Goal: Book appointment/travel/reservation

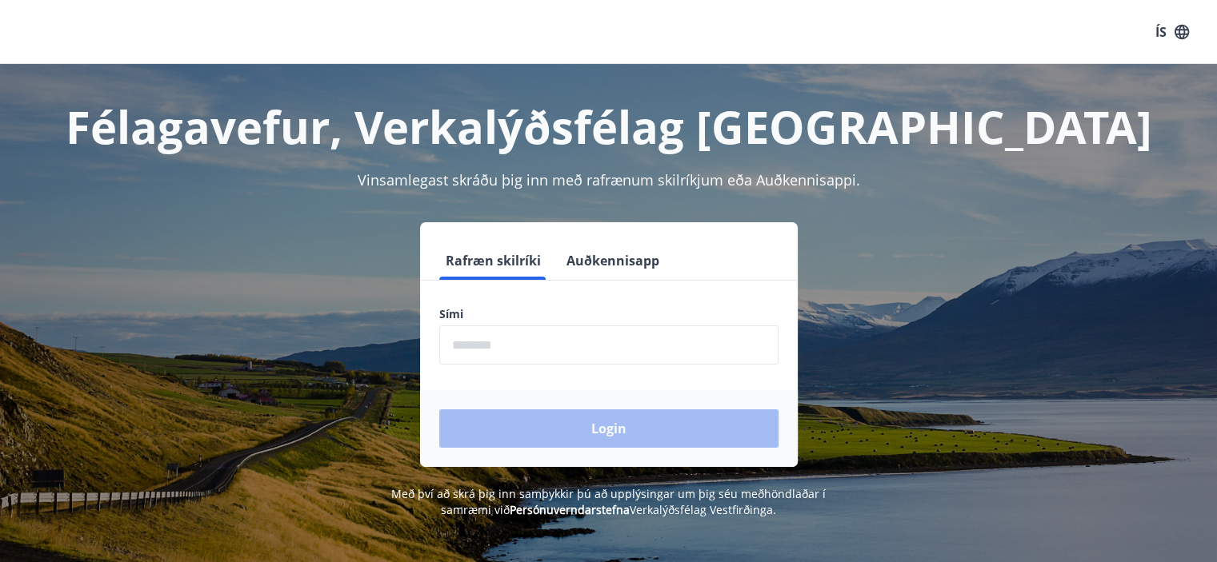
click at [603, 338] on input "phone" at bounding box center [608, 345] width 339 height 39
click at [624, 263] on button "Auðkennisapp" at bounding box center [613, 261] width 106 height 38
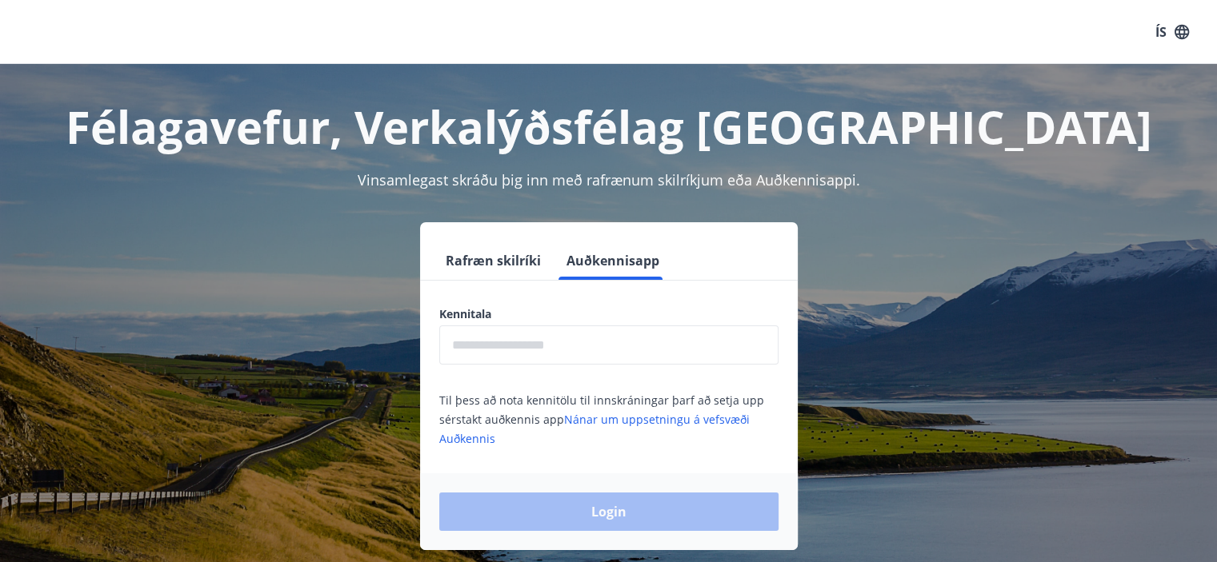
click at [493, 262] on button "Rafræn skilríki" at bounding box center [493, 261] width 108 height 38
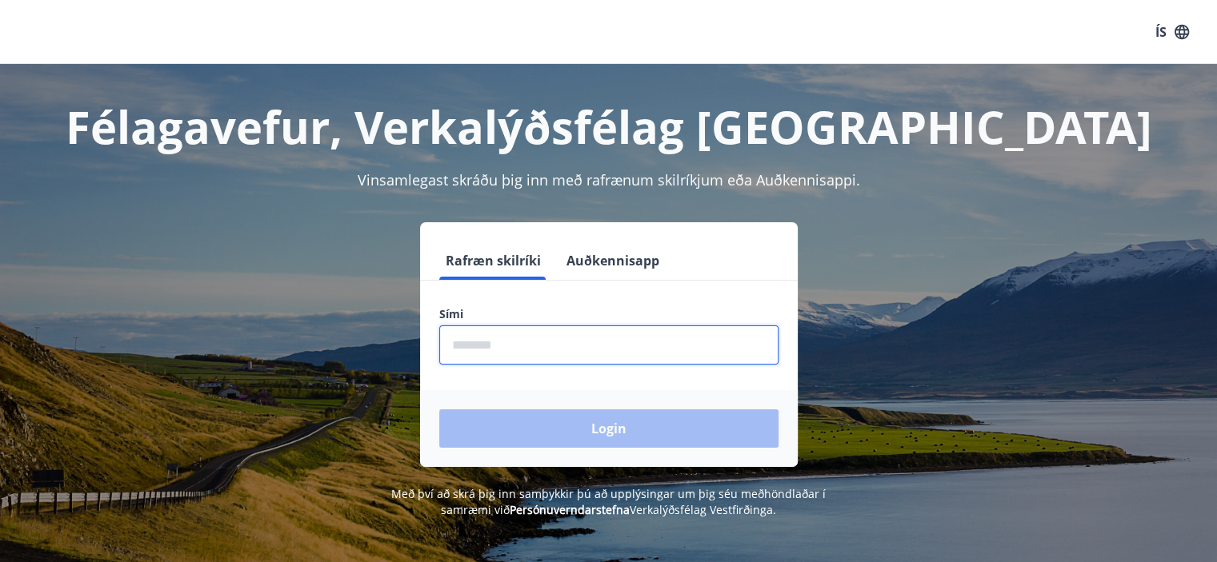
click at [552, 362] on input "phone" at bounding box center [608, 345] width 339 height 39
type input "********"
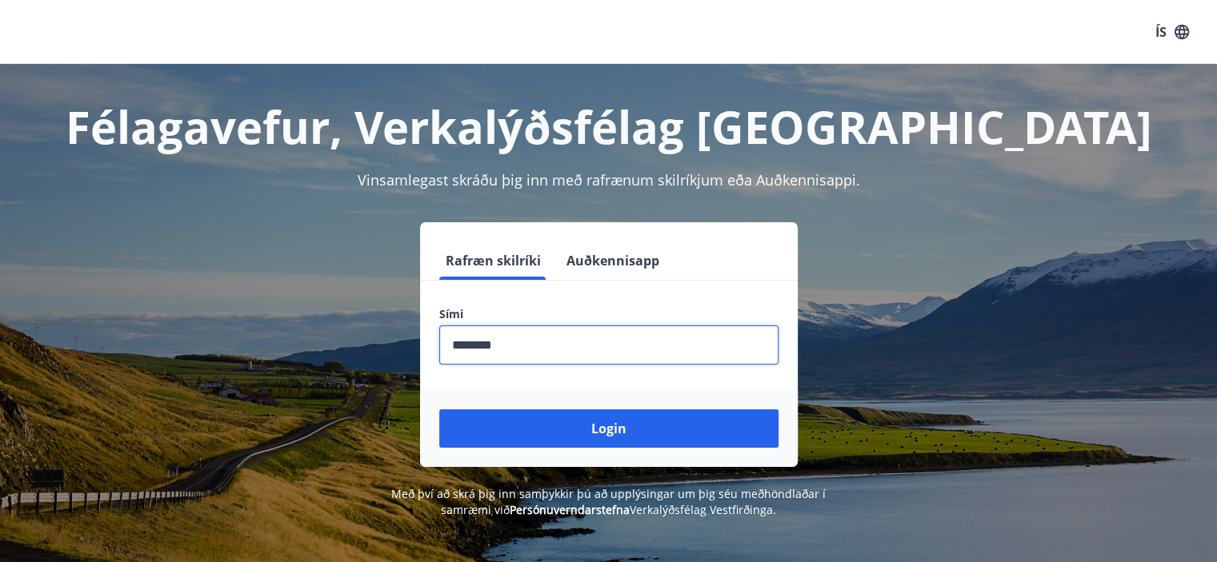
click at [565, 453] on div "Login" at bounding box center [609, 428] width 378 height 77
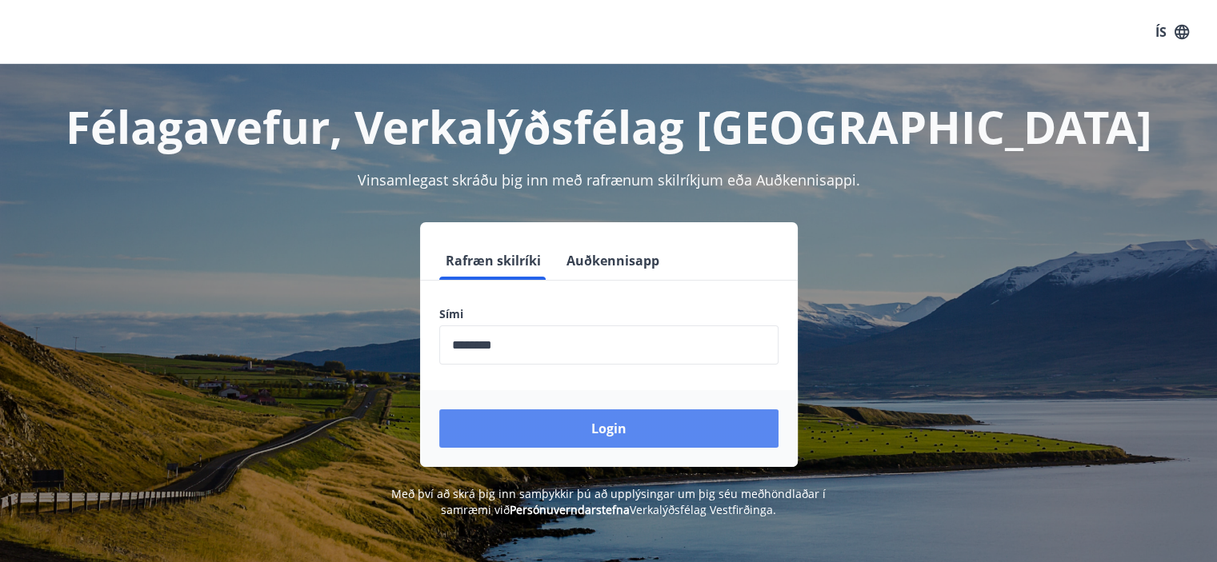
click at [567, 438] on button "Login" at bounding box center [608, 429] width 339 height 38
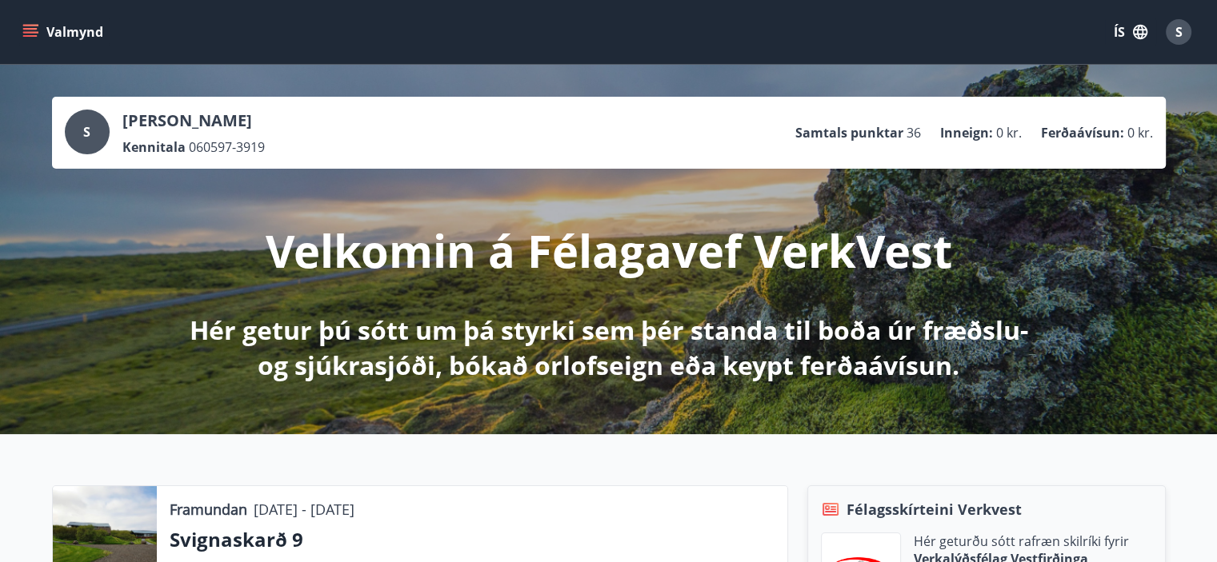
click at [1141, 26] on icon "button" at bounding box center [1140, 32] width 14 height 14
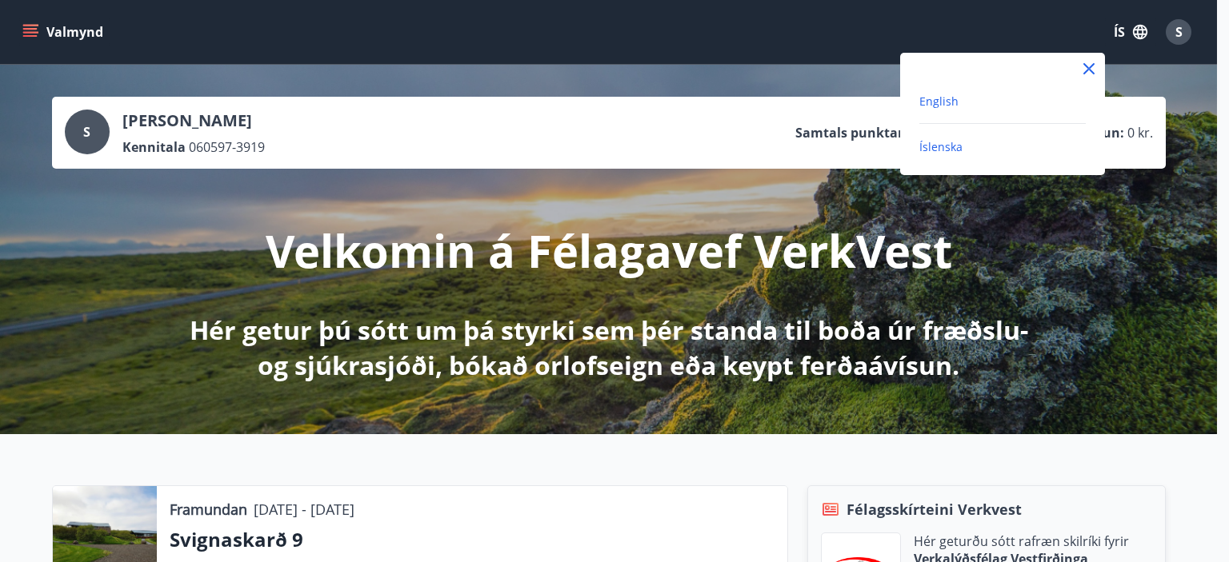
click at [948, 105] on span "English" at bounding box center [938, 101] width 39 height 15
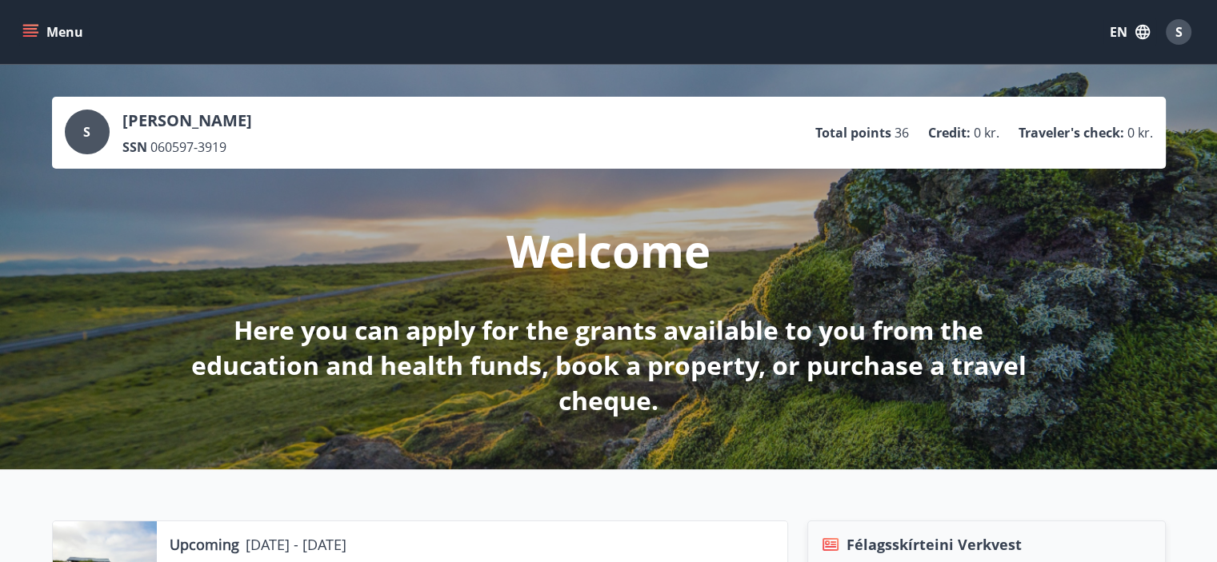
click at [34, 31] on icon "menu" at bounding box center [30, 32] width 16 height 16
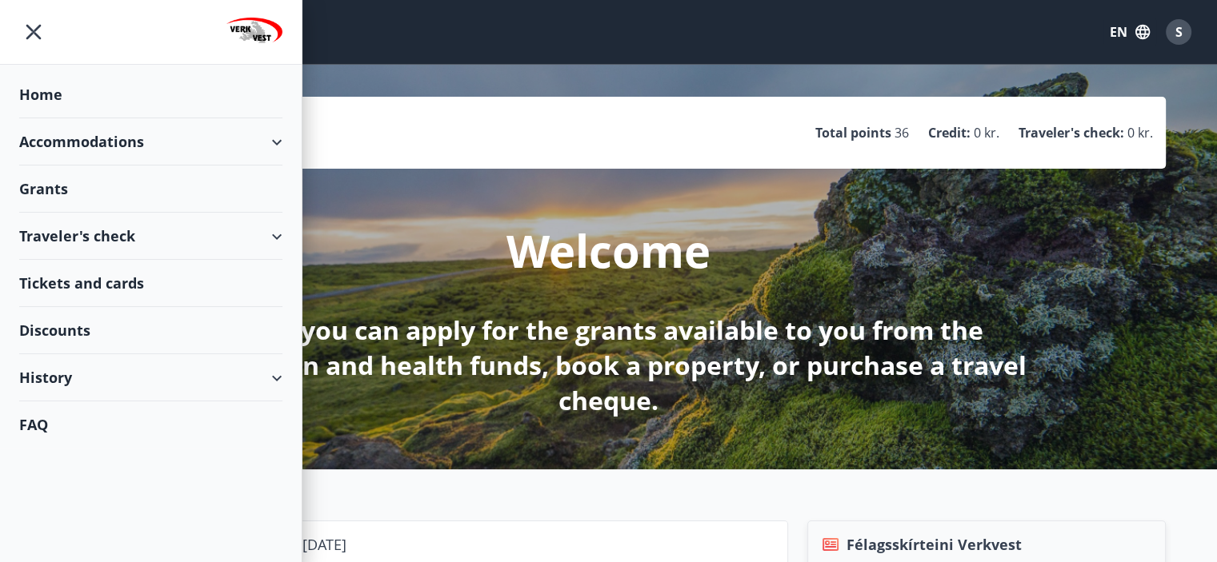
click at [161, 138] on div "Accommodations" at bounding box center [150, 141] width 263 height 47
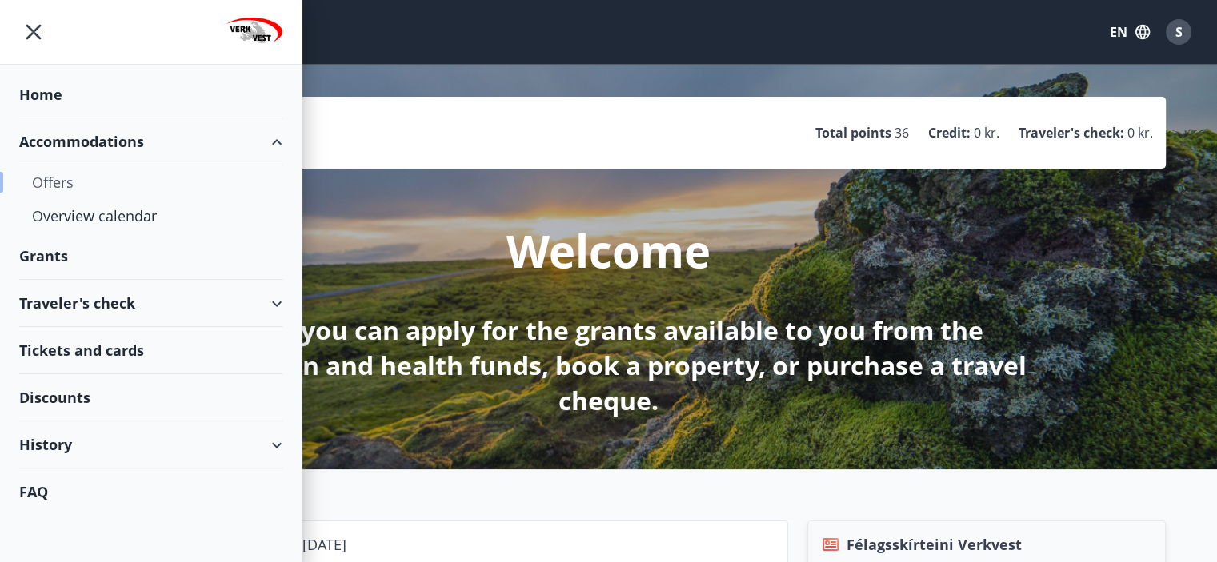
click at [58, 182] on div "Offers" at bounding box center [151, 183] width 238 height 34
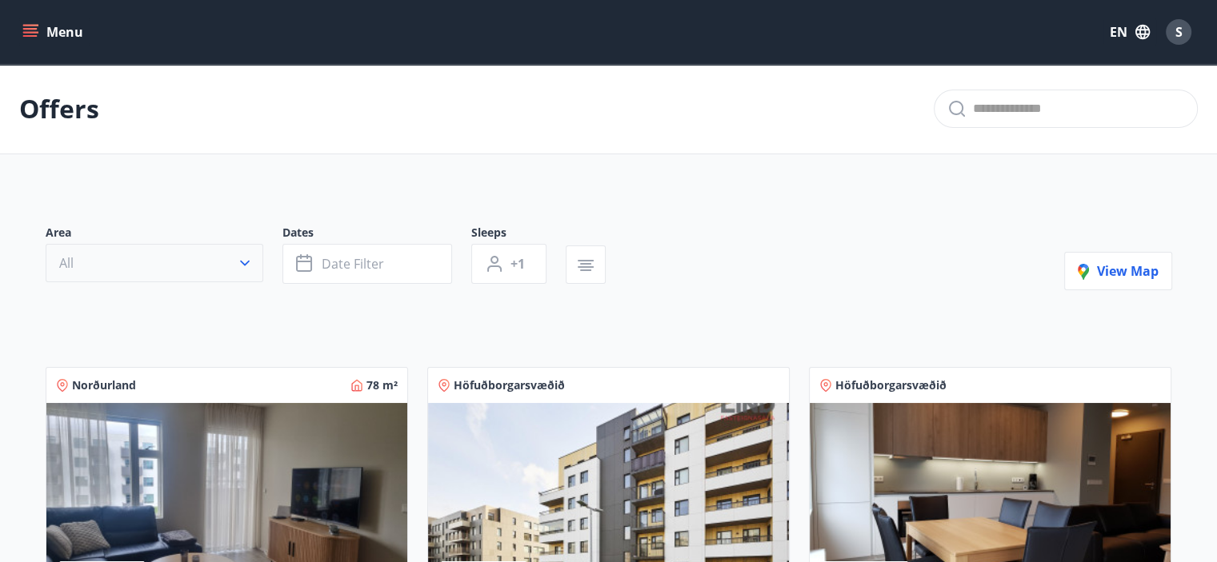
click at [178, 261] on button "All" at bounding box center [155, 263] width 218 height 38
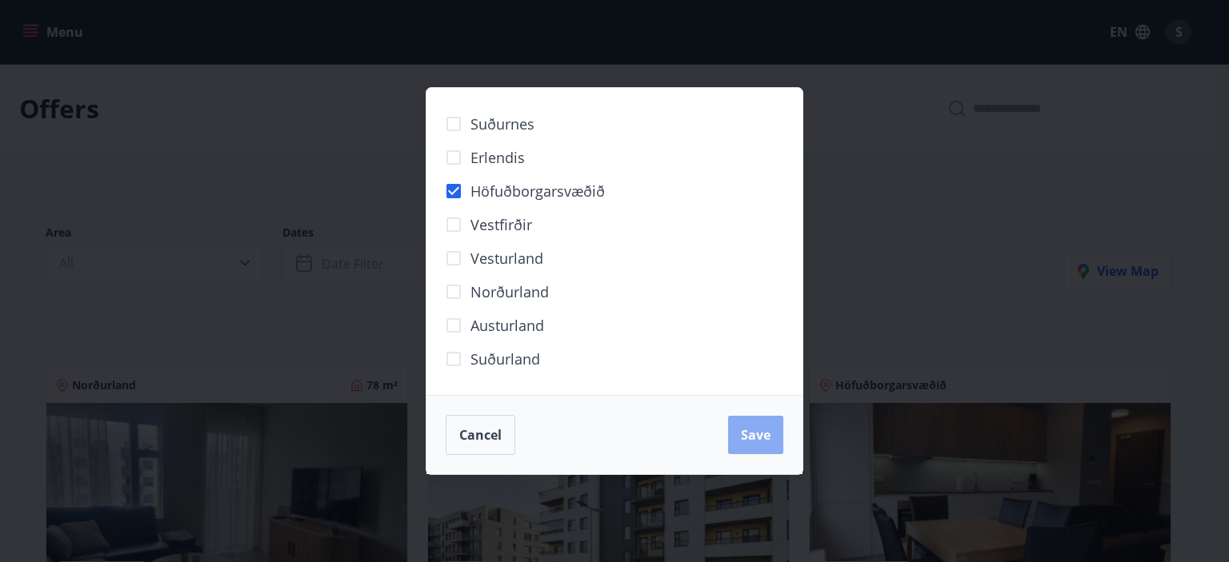
click at [749, 431] on span "Save" at bounding box center [756, 435] width 30 height 18
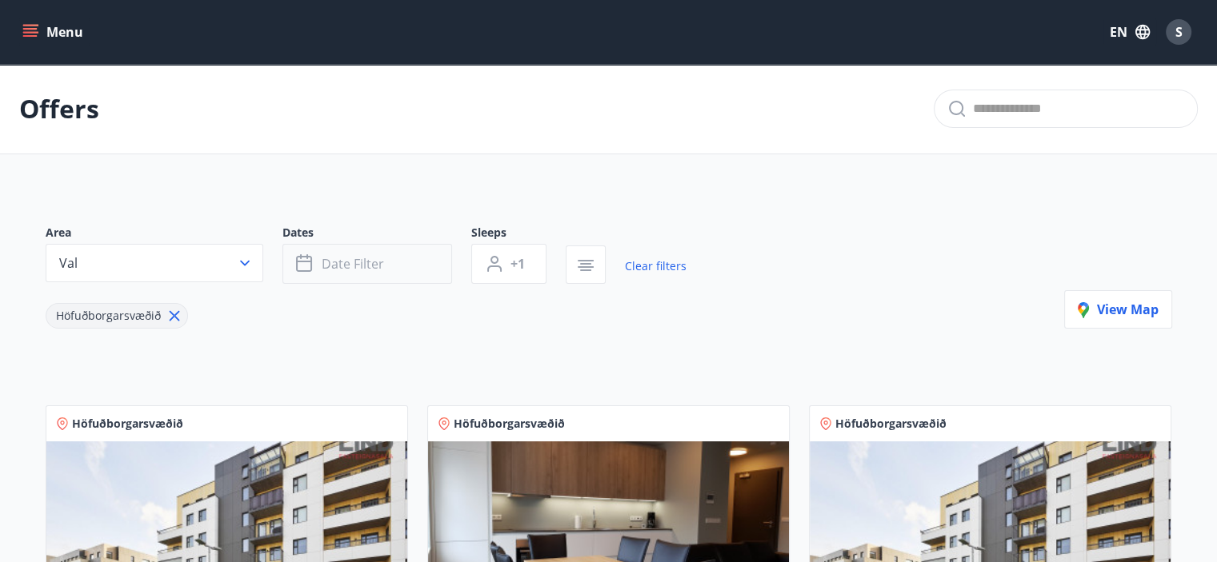
click at [377, 249] on button "Date filter" at bounding box center [367, 264] width 170 height 40
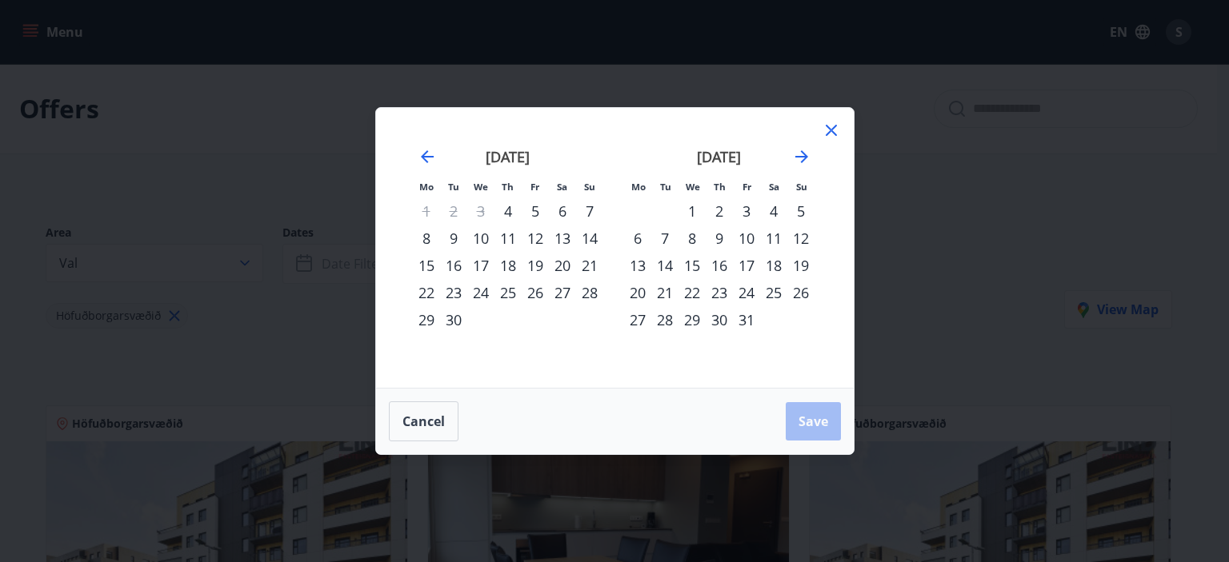
click at [774, 207] on div "4" at bounding box center [773, 211] width 27 height 27
click at [634, 239] on div "6" at bounding box center [637, 238] width 27 height 27
click at [817, 426] on span "Save" at bounding box center [813, 422] width 30 height 18
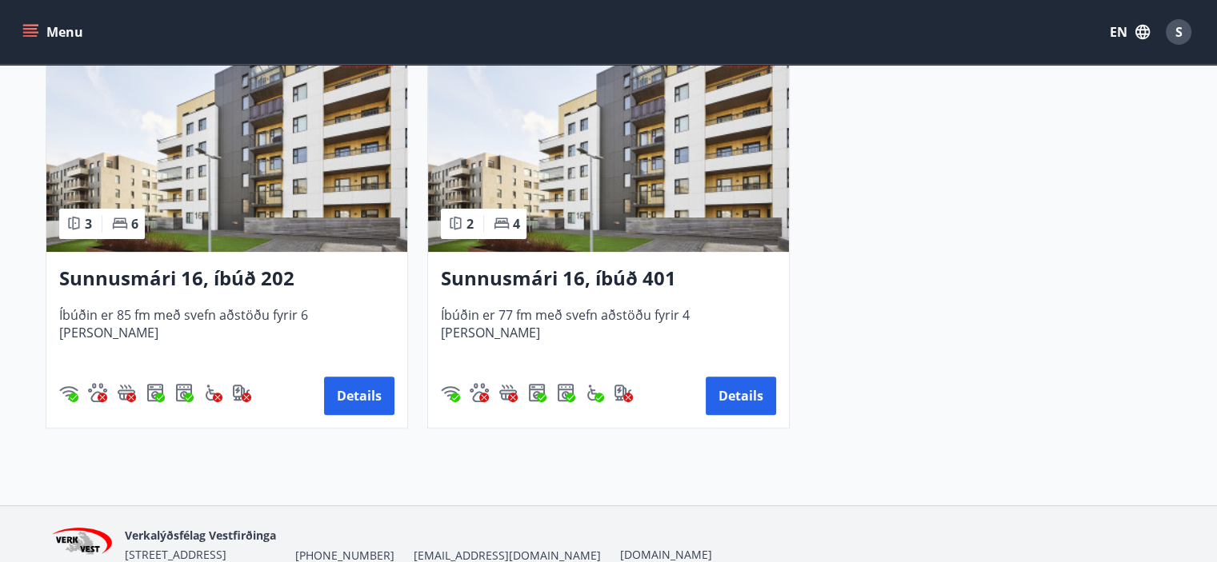
scroll to position [400, 0]
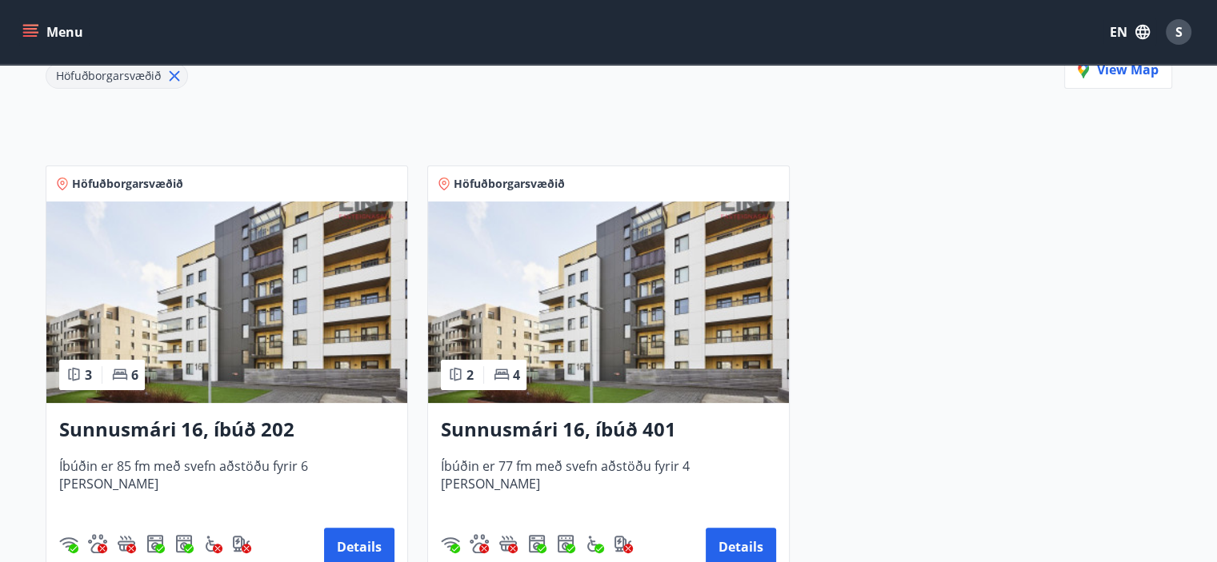
click at [270, 350] on img at bounding box center [226, 303] width 361 height 202
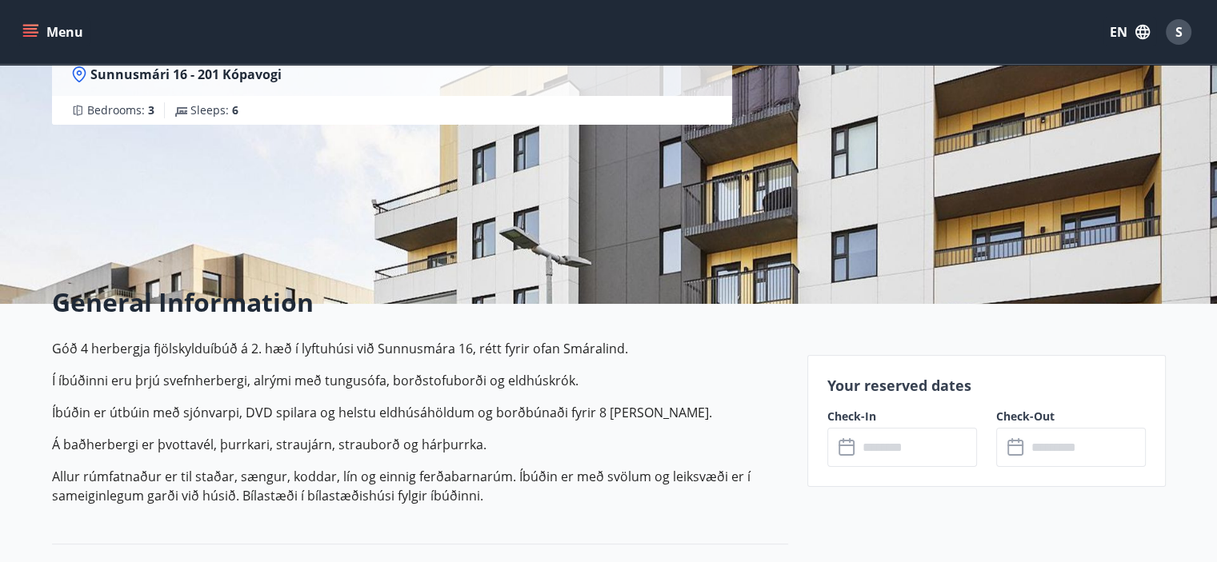
scroll to position [160, 0]
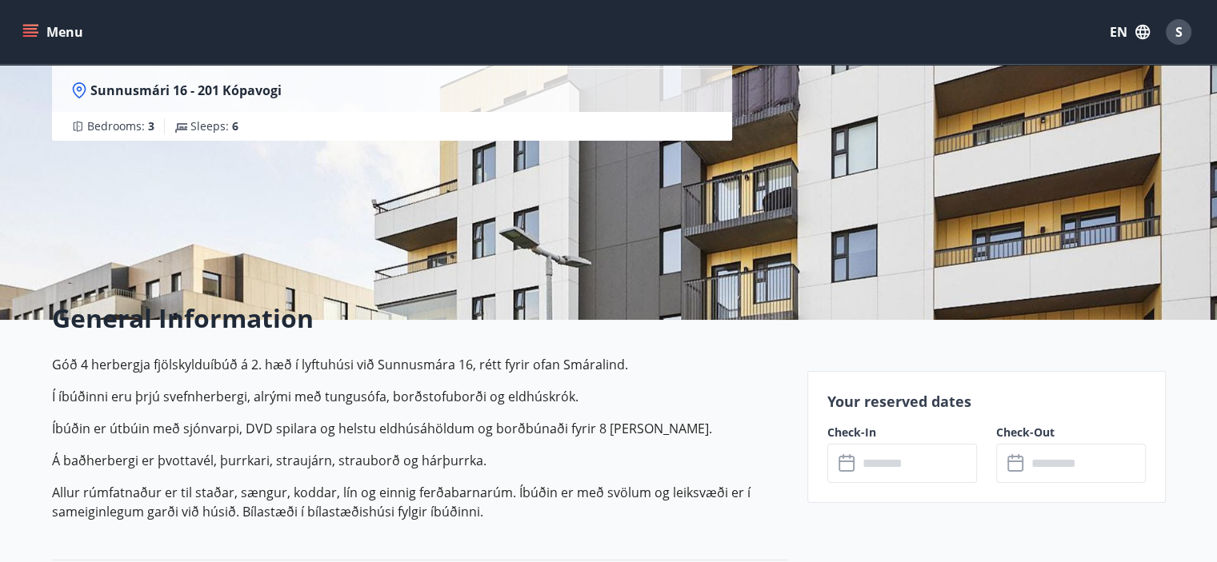
click at [1135, 41] on button "EN" at bounding box center [1129, 32] width 53 height 29
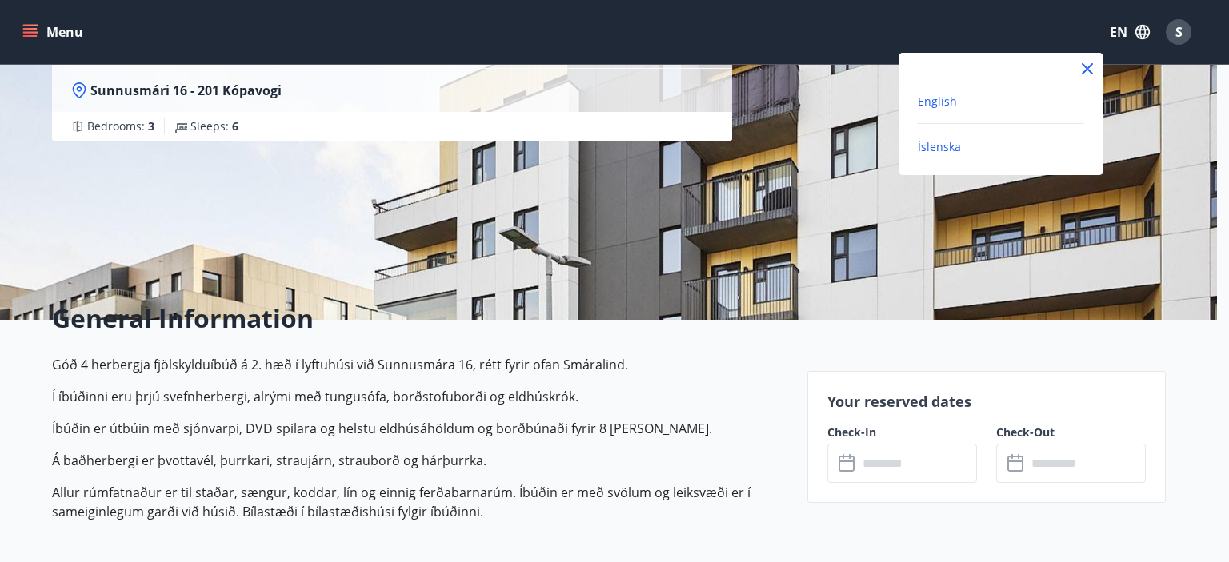
click at [941, 145] on span "Íslenska" at bounding box center [938, 146] width 43 height 15
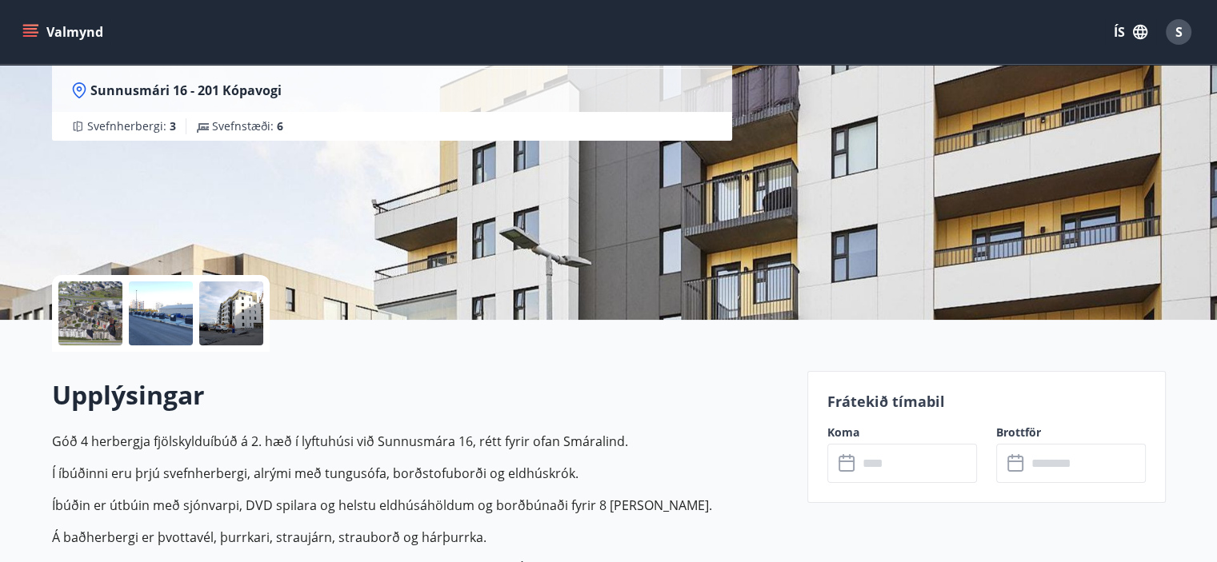
click at [1126, 34] on button "ÍS" at bounding box center [1130, 32] width 51 height 29
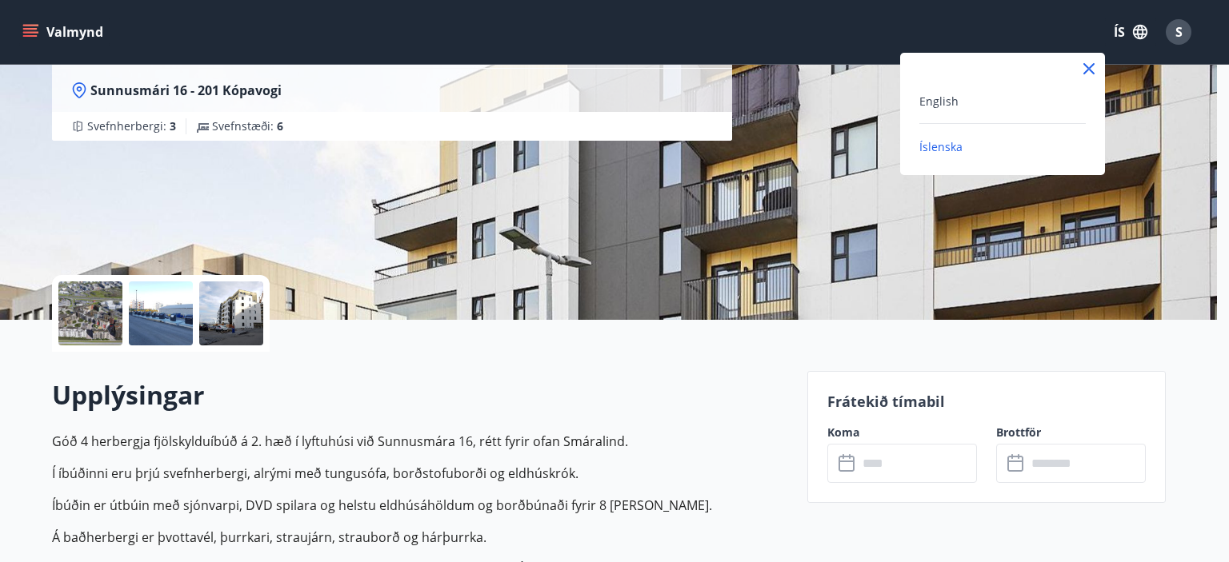
click at [960, 90] on div "English Íslenska" at bounding box center [1002, 114] width 205 height 122
click at [926, 108] on span "English" at bounding box center [938, 101] width 39 height 15
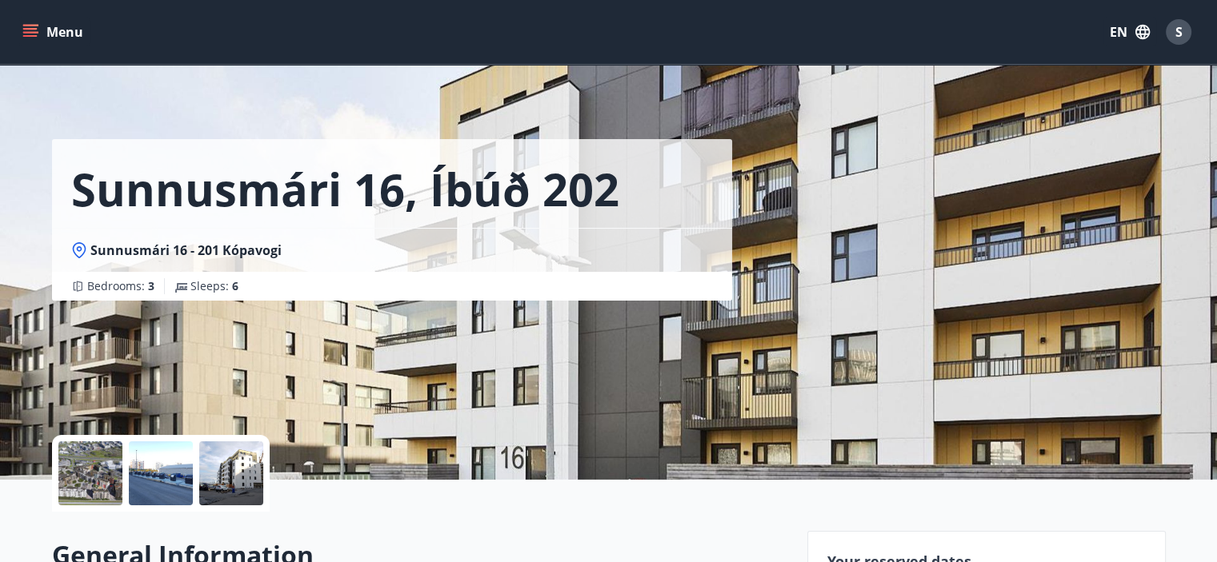
click at [93, 495] on div at bounding box center [90, 474] width 64 height 64
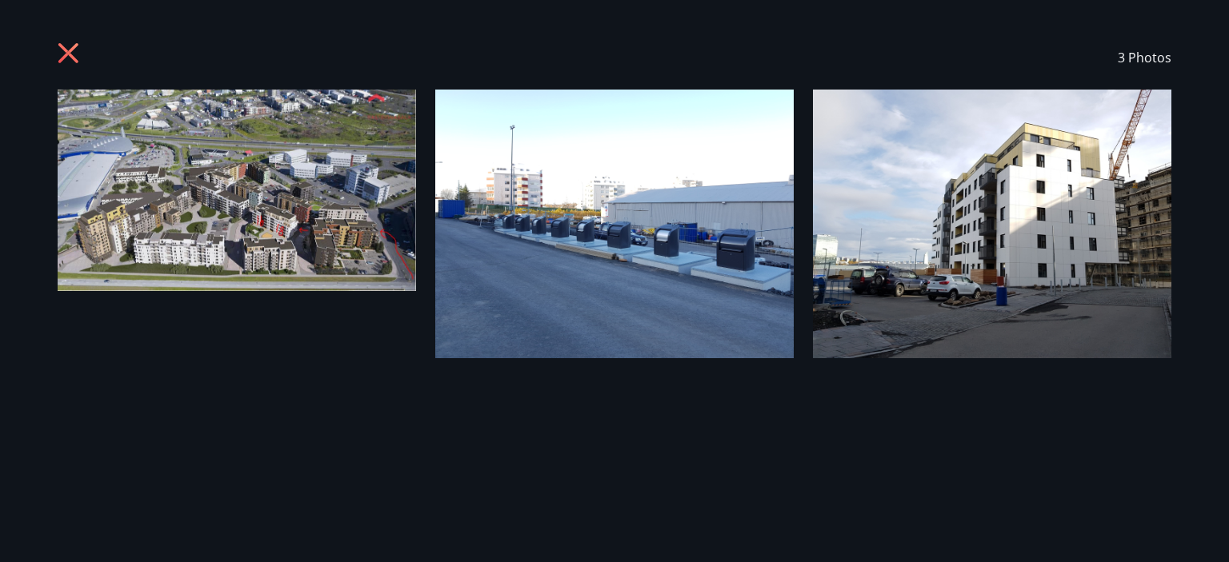
click at [65, 50] on icon at bounding box center [68, 53] width 20 height 20
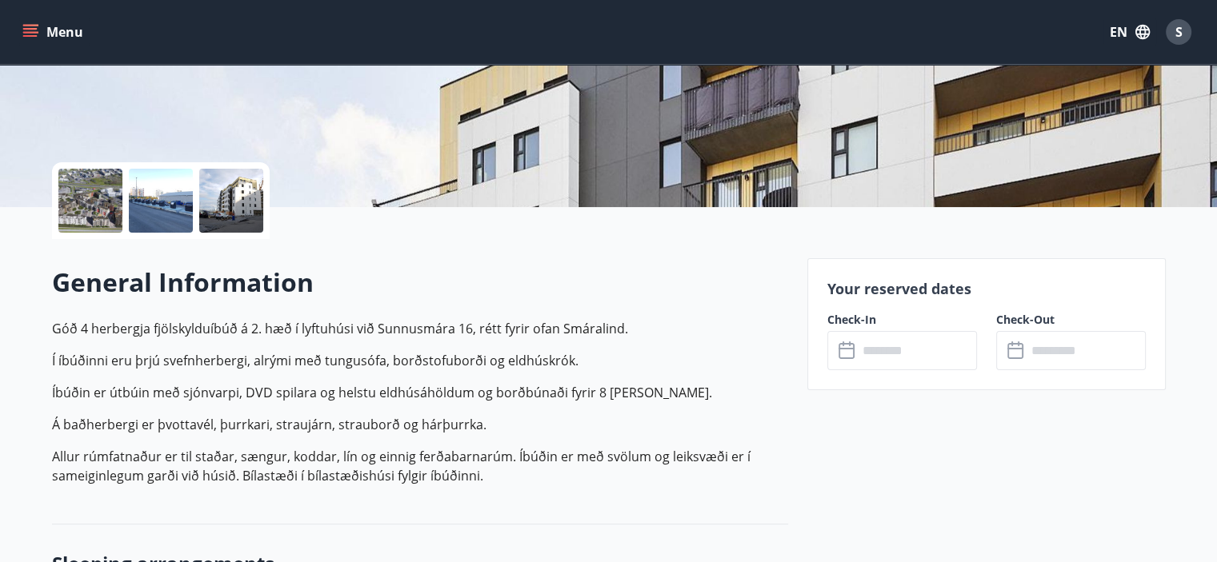
scroll to position [480, 0]
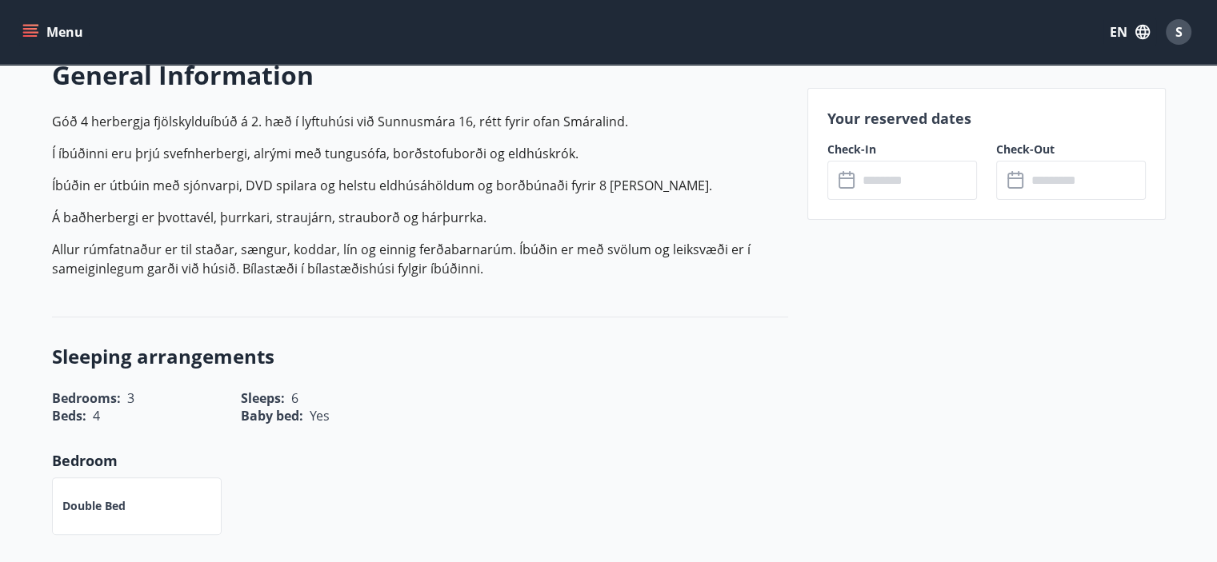
click at [936, 186] on input "text" at bounding box center [916, 180] width 119 height 39
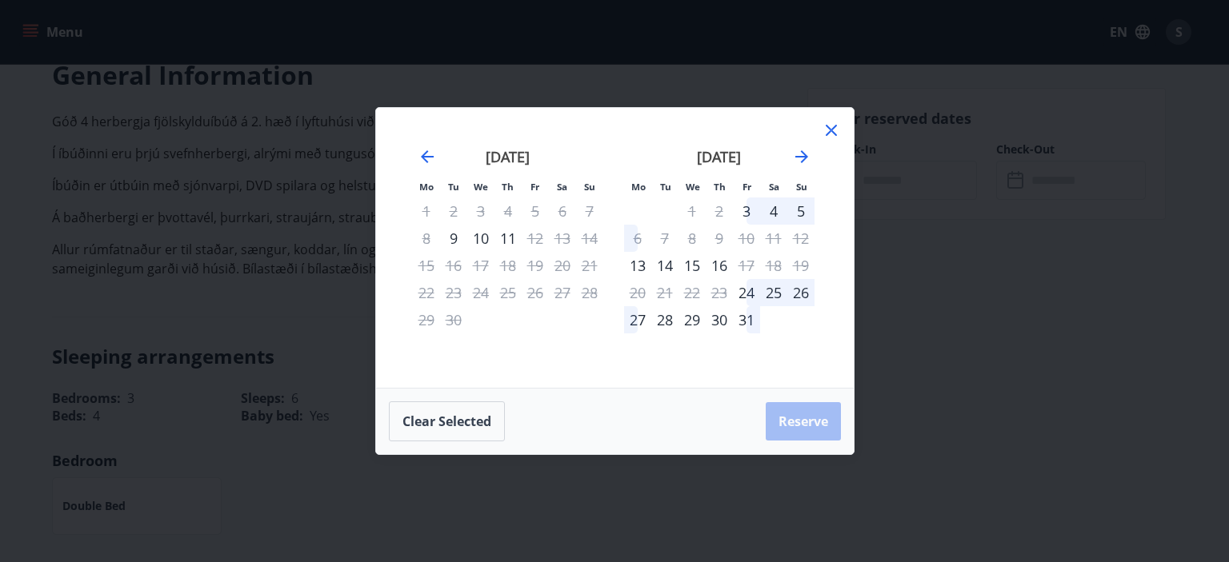
click at [771, 206] on div "4" at bounding box center [773, 211] width 27 height 27
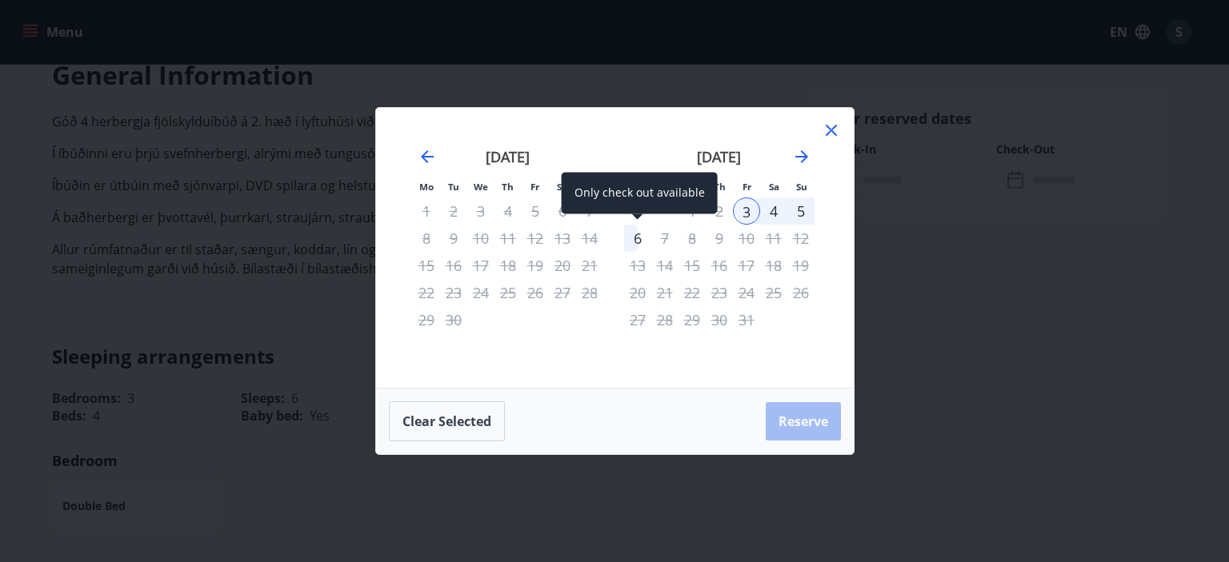
click at [643, 231] on div "6" at bounding box center [637, 238] width 27 height 27
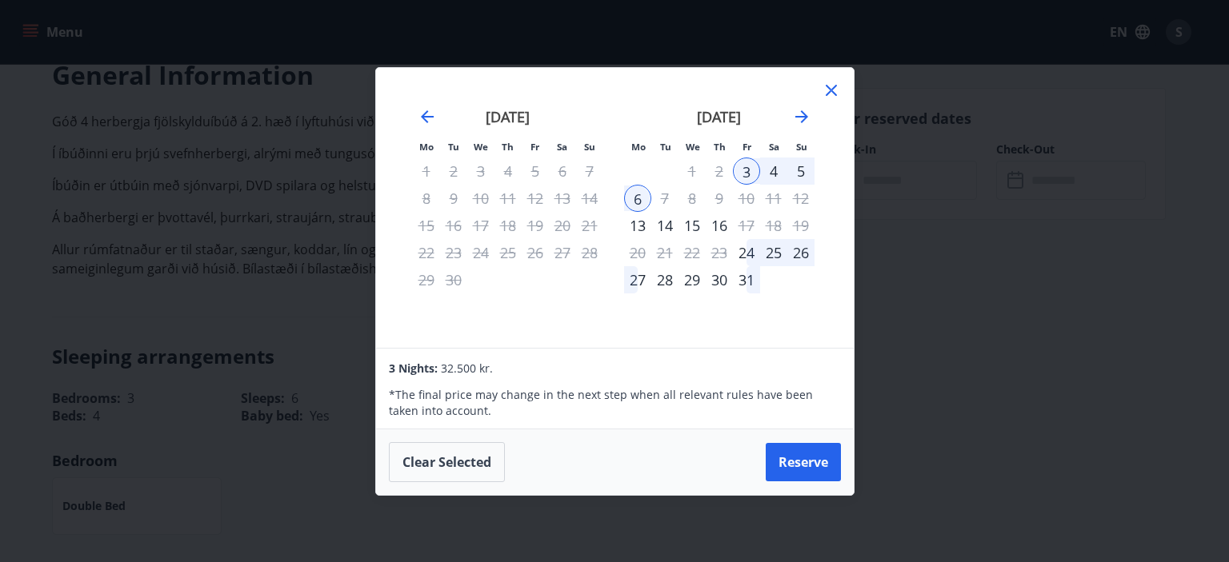
click at [831, 94] on icon at bounding box center [830, 90] width 19 height 19
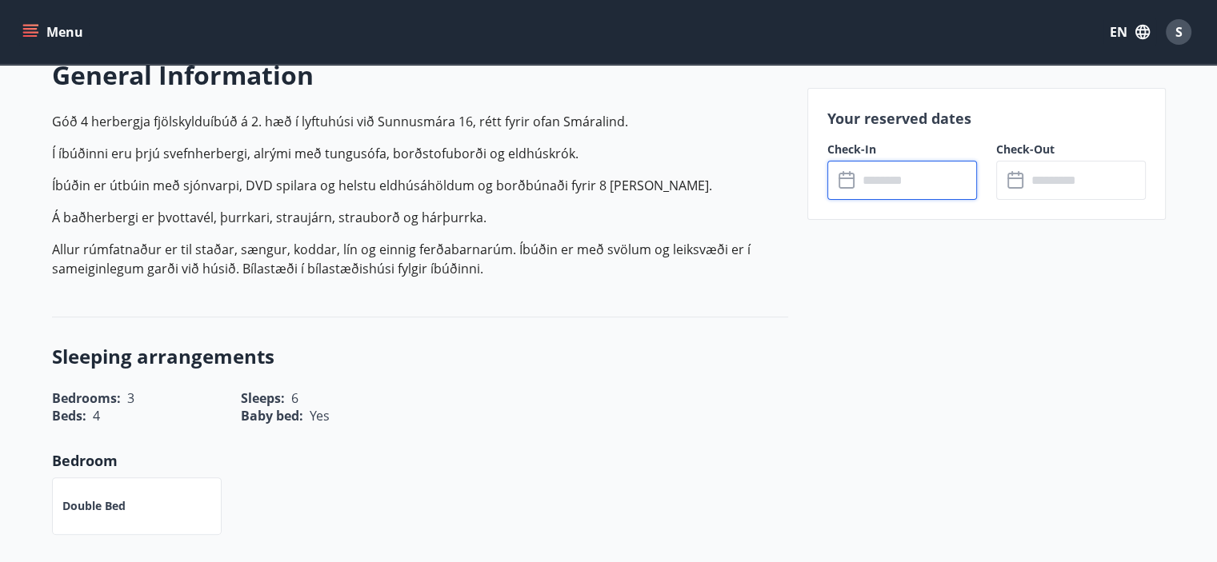
scroll to position [160, 0]
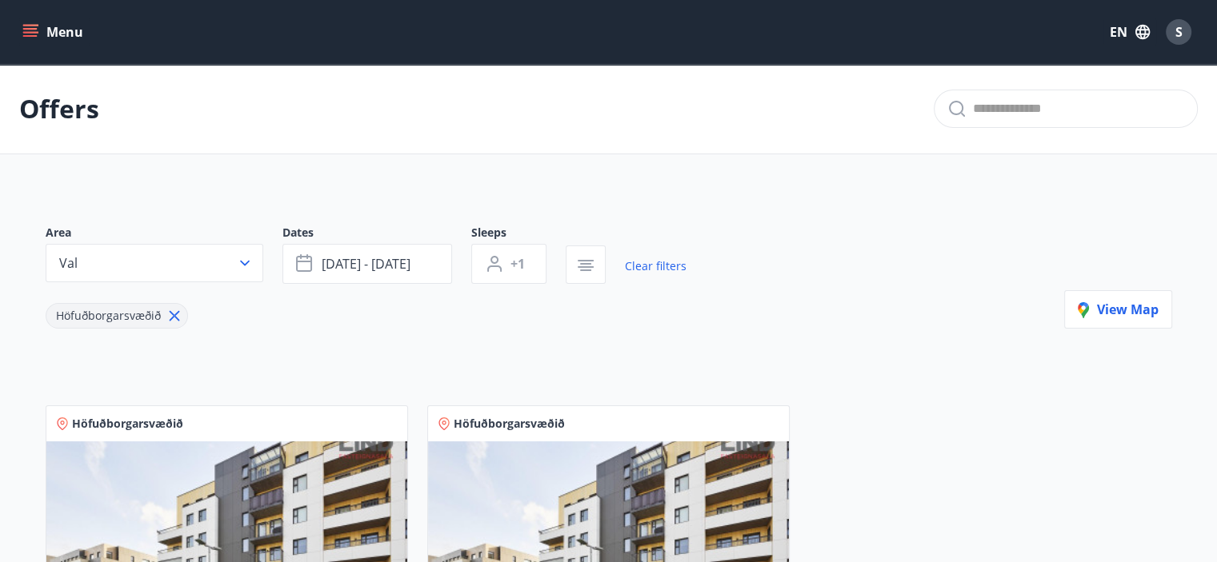
scroll to position [160, 0]
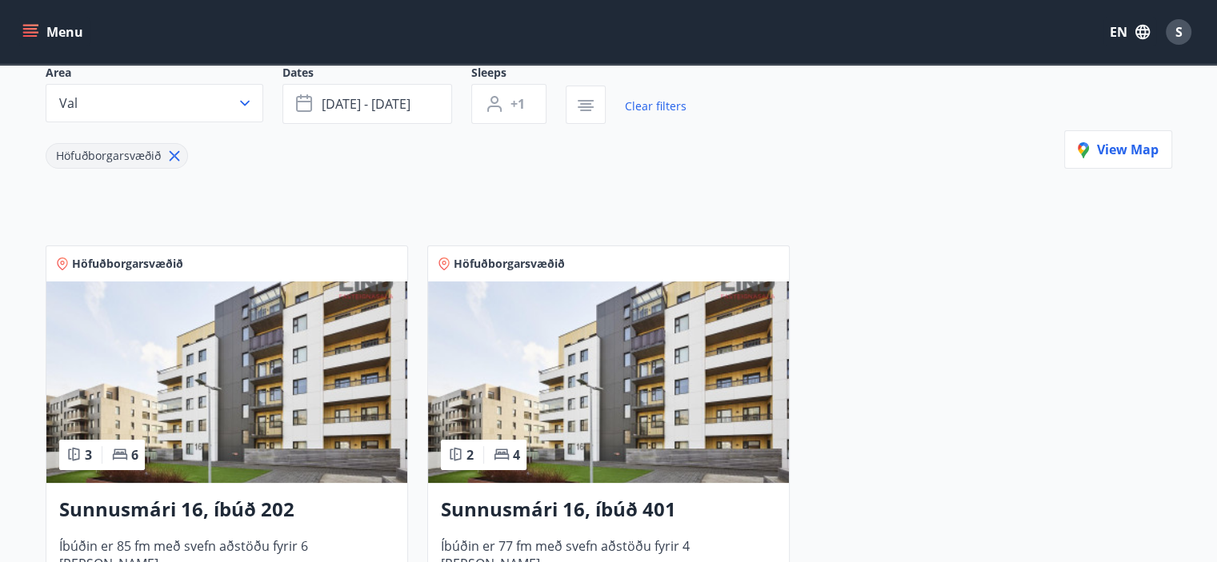
click at [716, 378] on img at bounding box center [608, 383] width 361 height 202
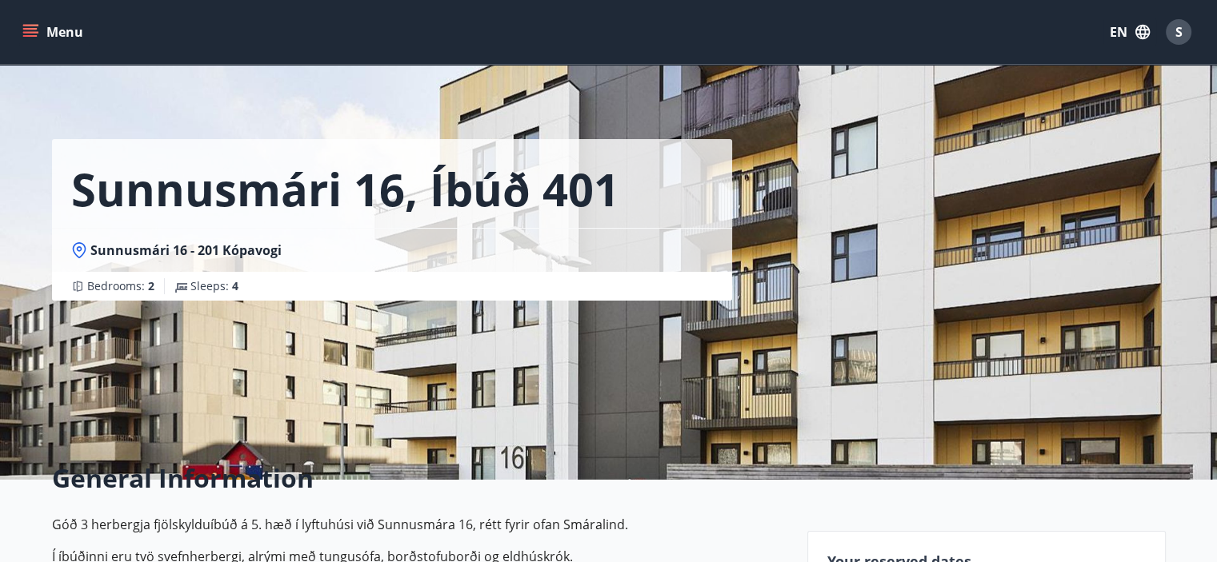
click at [418, 198] on h1 "Sunnusmári 16, íbúð 401" at bounding box center [345, 188] width 548 height 61
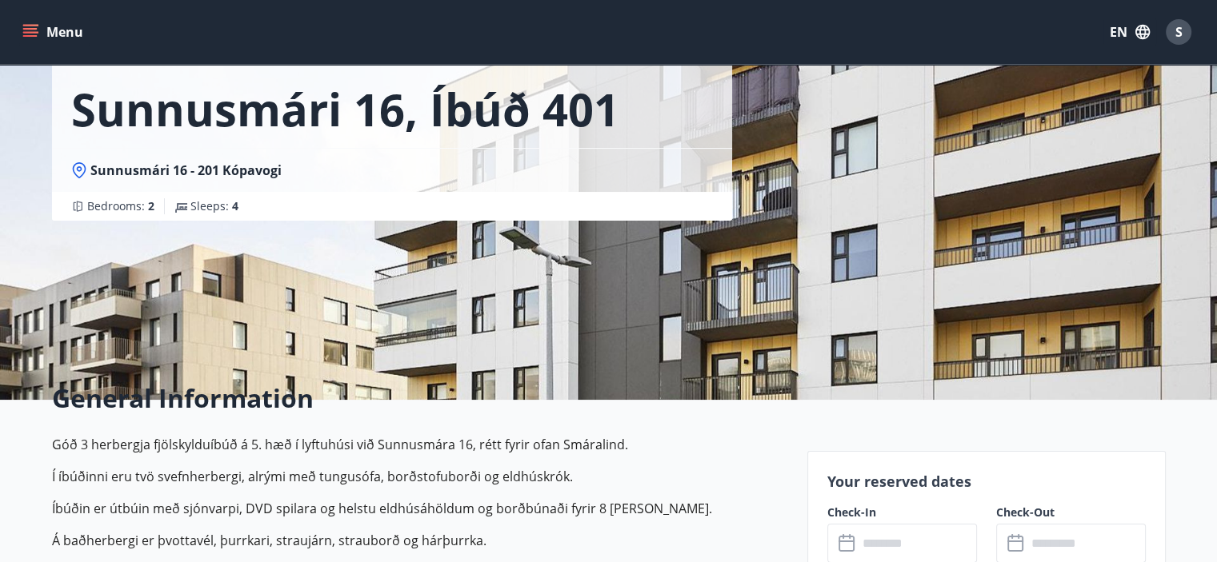
scroll to position [240, 0]
